Goal: Find specific page/section: Find specific page/section

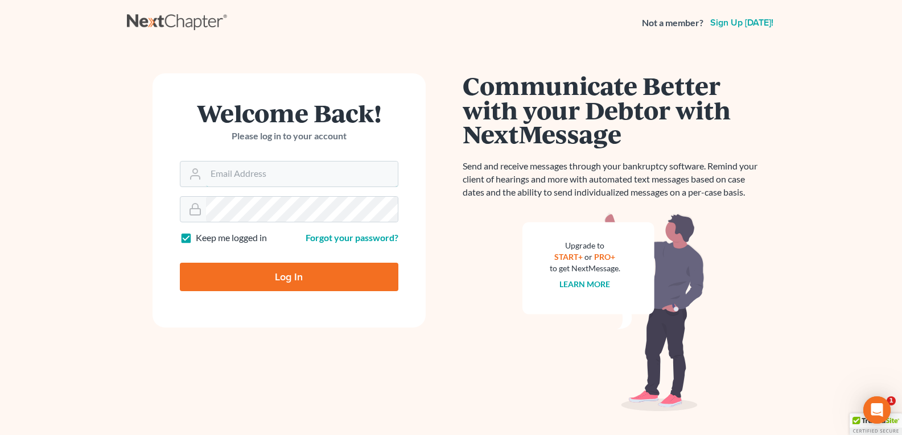
type input "[EMAIL_ADDRESS][DOMAIN_NAME]"
click at [272, 282] on input "Log In" at bounding box center [289, 277] width 218 height 28
type input "Thinking..."
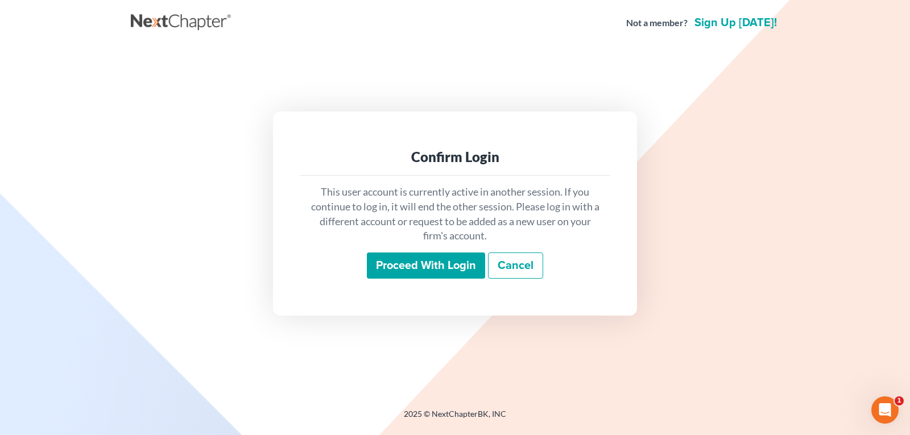
click at [391, 270] on input "Proceed with login" at bounding box center [426, 266] width 118 height 26
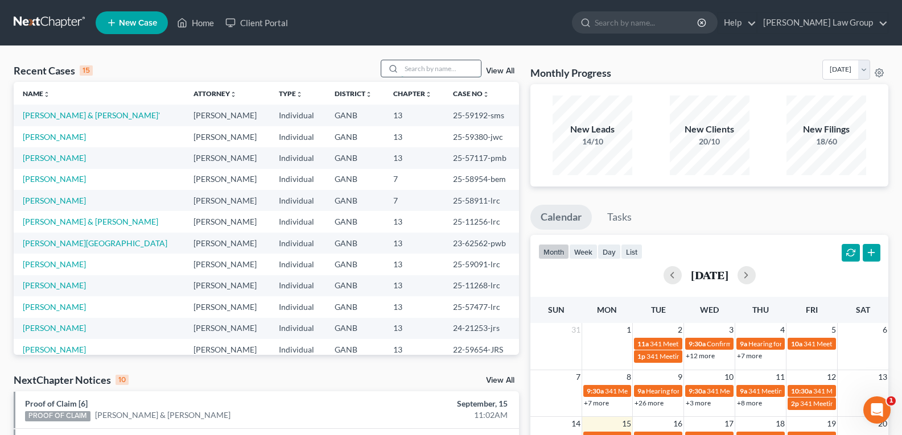
click at [425, 69] on input "search" at bounding box center [441, 68] width 80 height 16
type input "hall"
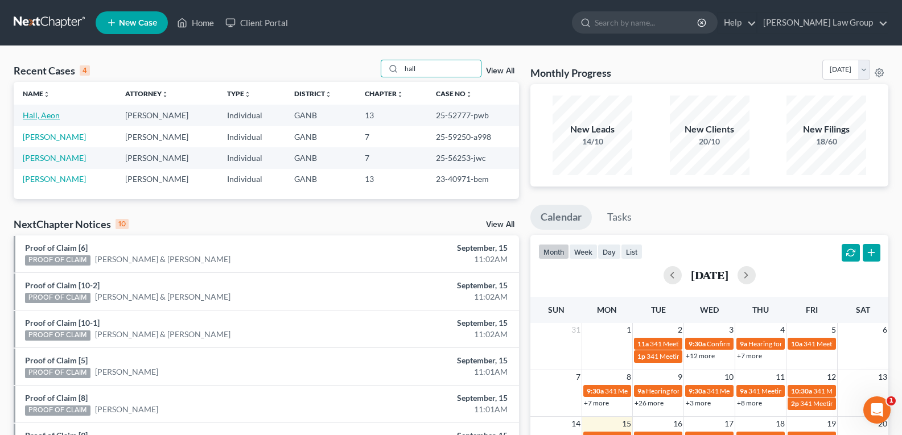
click at [38, 113] on link "Hall, Aeon" at bounding box center [41, 115] width 37 height 10
select select "3"
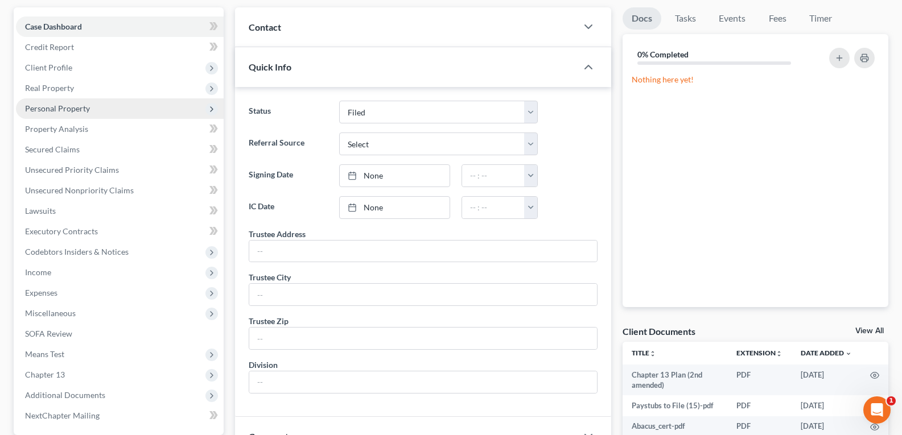
scroll to position [114, 0]
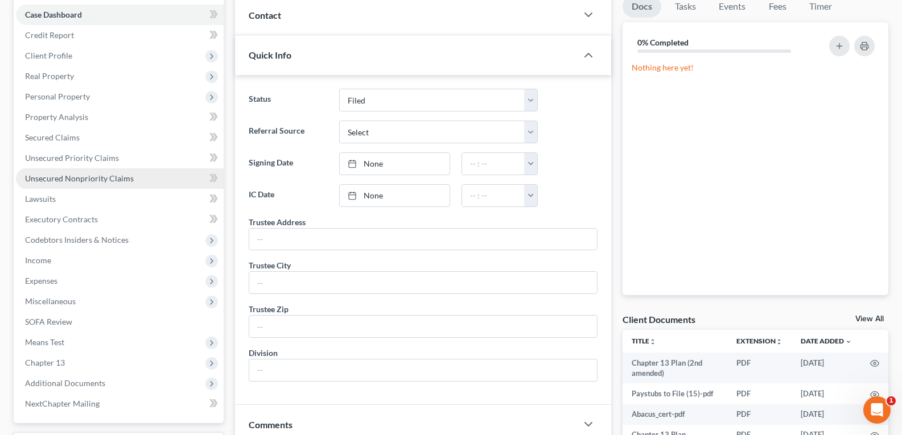
click at [46, 183] on span "Unsecured Nonpriority Claims" at bounding box center [79, 178] width 109 height 10
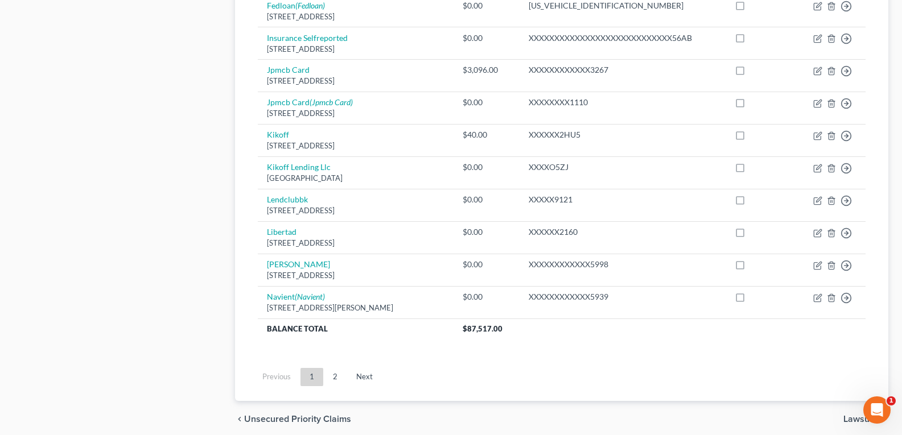
scroll to position [853, 0]
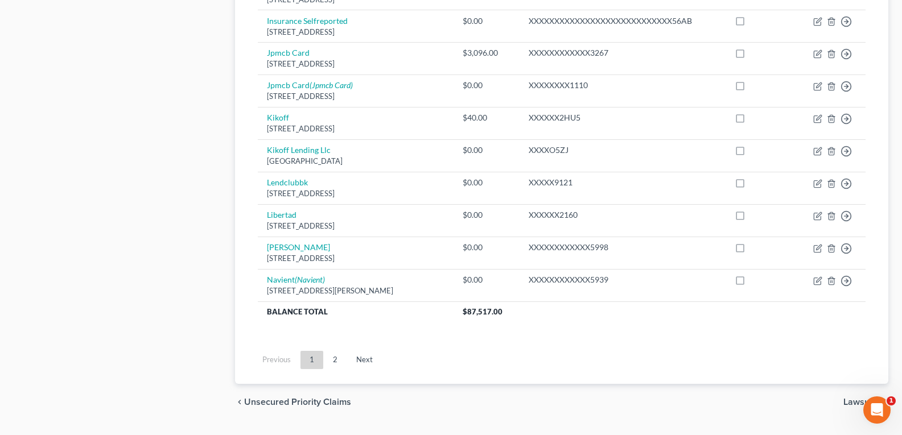
click at [330, 362] on link "2" at bounding box center [335, 360] width 23 height 18
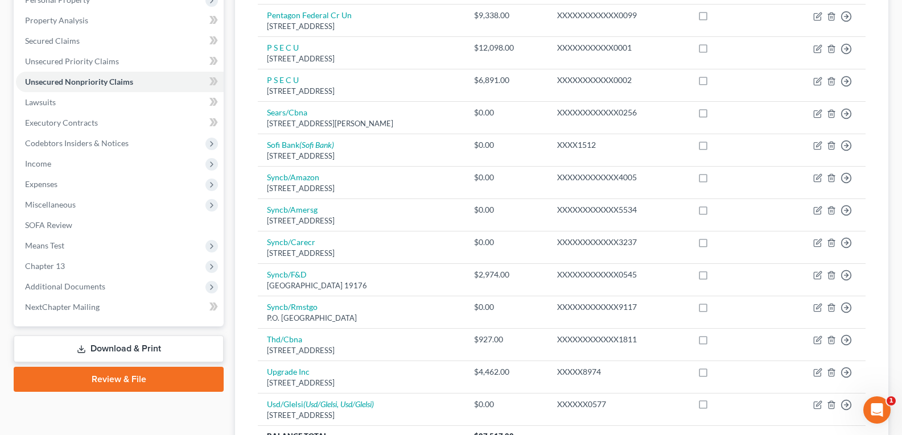
scroll to position [363, 0]
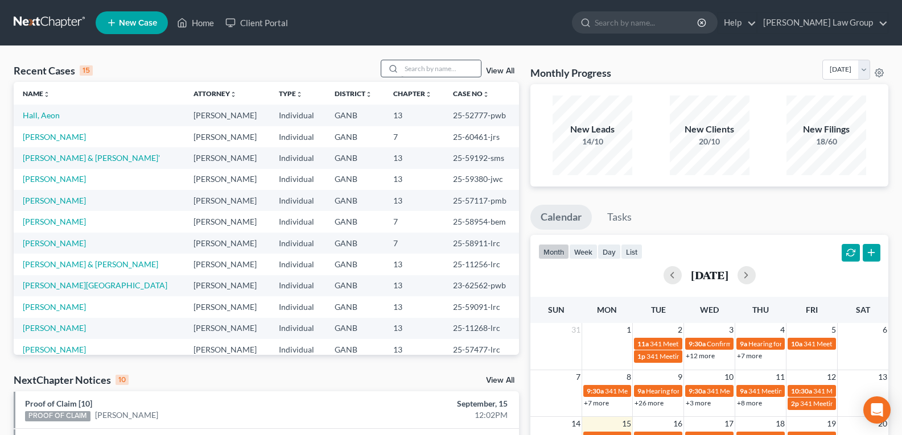
click at [416, 68] on div "Recent Cases 15 View All Name unfold_more expand_more expand_less Attorney unfo…" at bounding box center [451, 422] width 902 height 752
click at [410, 76] on input "search" at bounding box center [441, 68] width 80 height 16
click at [416, 69] on input "search" at bounding box center [441, 68] width 80 height 16
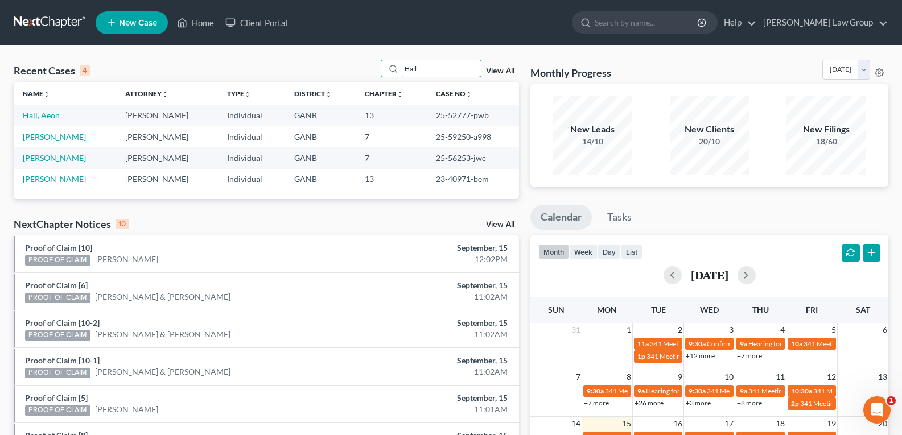
type input "Hall"
click at [41, 113] on link "Hall, Aeon" at bounding box center [41, 115] width 37 height 10
select select "3"
